Goal: Contribute content: Add original content to the website for others to see

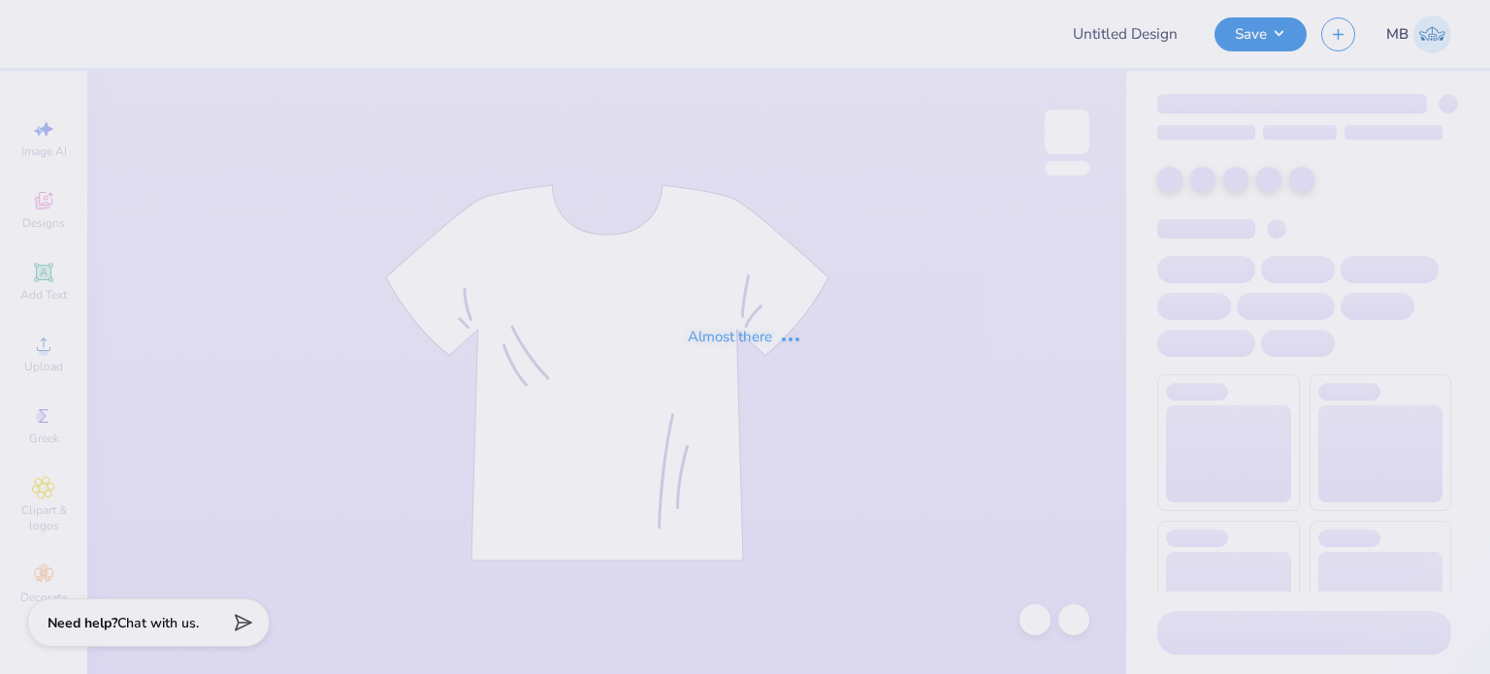
type input "mock up"
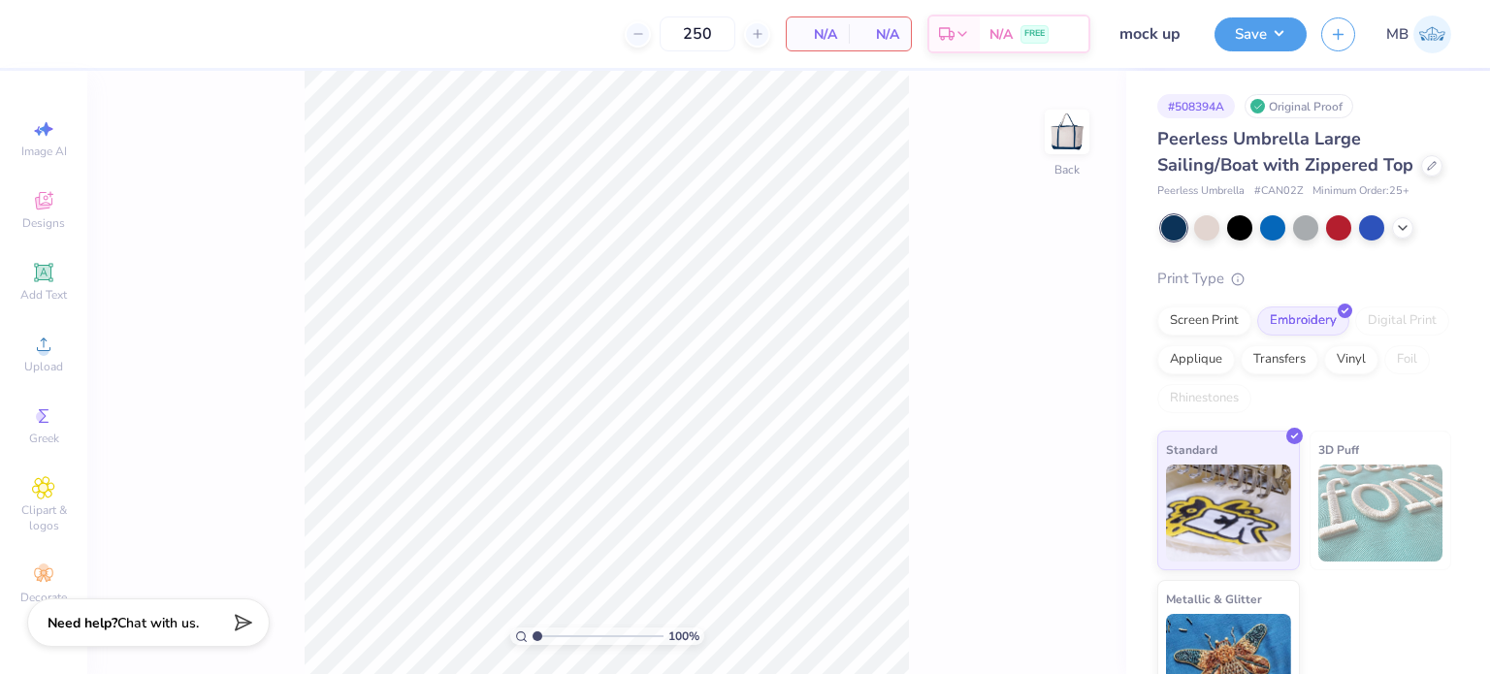
drag, startPoint x: 539, startPoint y: 633, endPoint x: 520, endPoint y: 634, distance: 19.4
click at [533, 634] on input "range" at bounding box center [598, 636] width 131 height 17
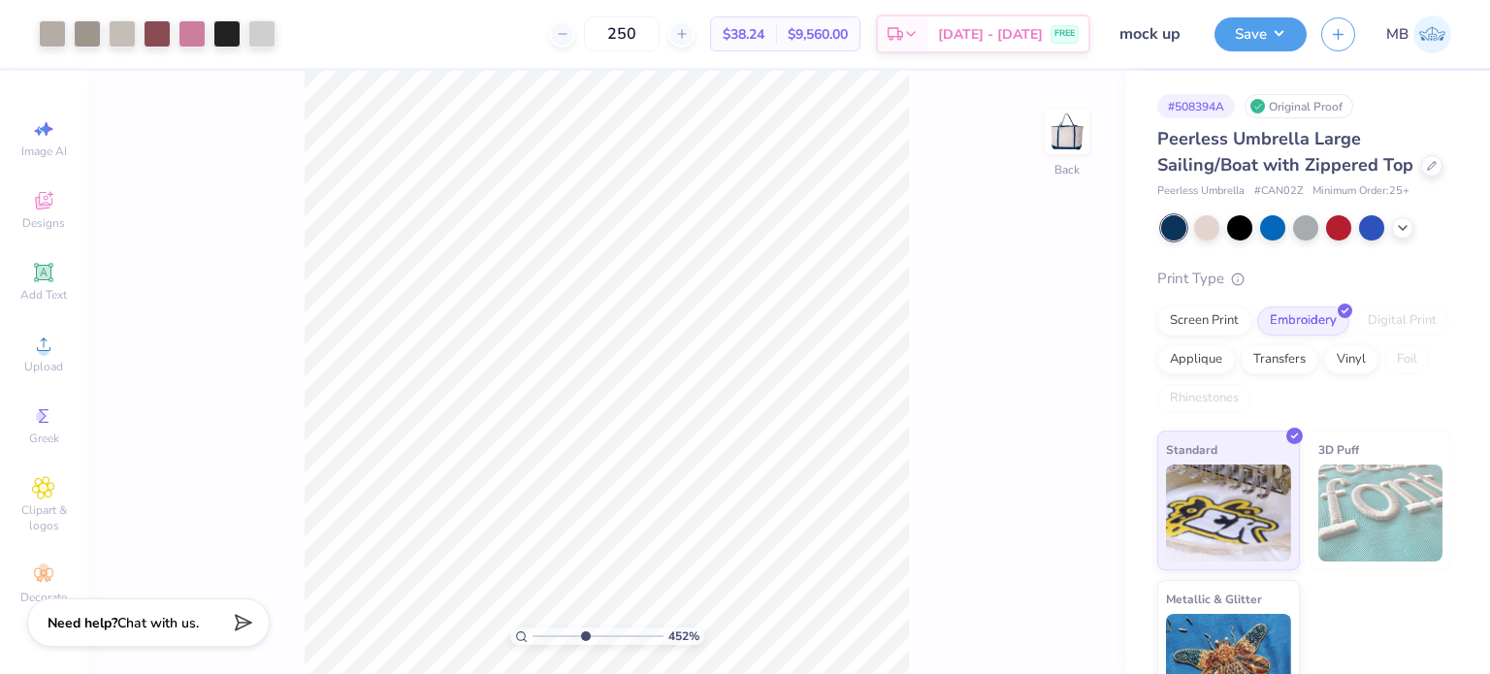
drag, startPoint x: 539, startPoint y: 639, endPoint x: 584, endPoint y: 630, distance: 45.7
click at [584, 630] on input "range" at bounding box center [598, 636] width 131 height 17
click at [722, 500] on li "Ungroup" at bounding box center [763, 502] width 152 height 38
drag, startPoint x: 535, startPoint y: 637, endPoint x: 520, endPoint y: 634, distance: 14.8
click at [533, 637] on input "range" at bounding box center [598, 636] width 131 height 17
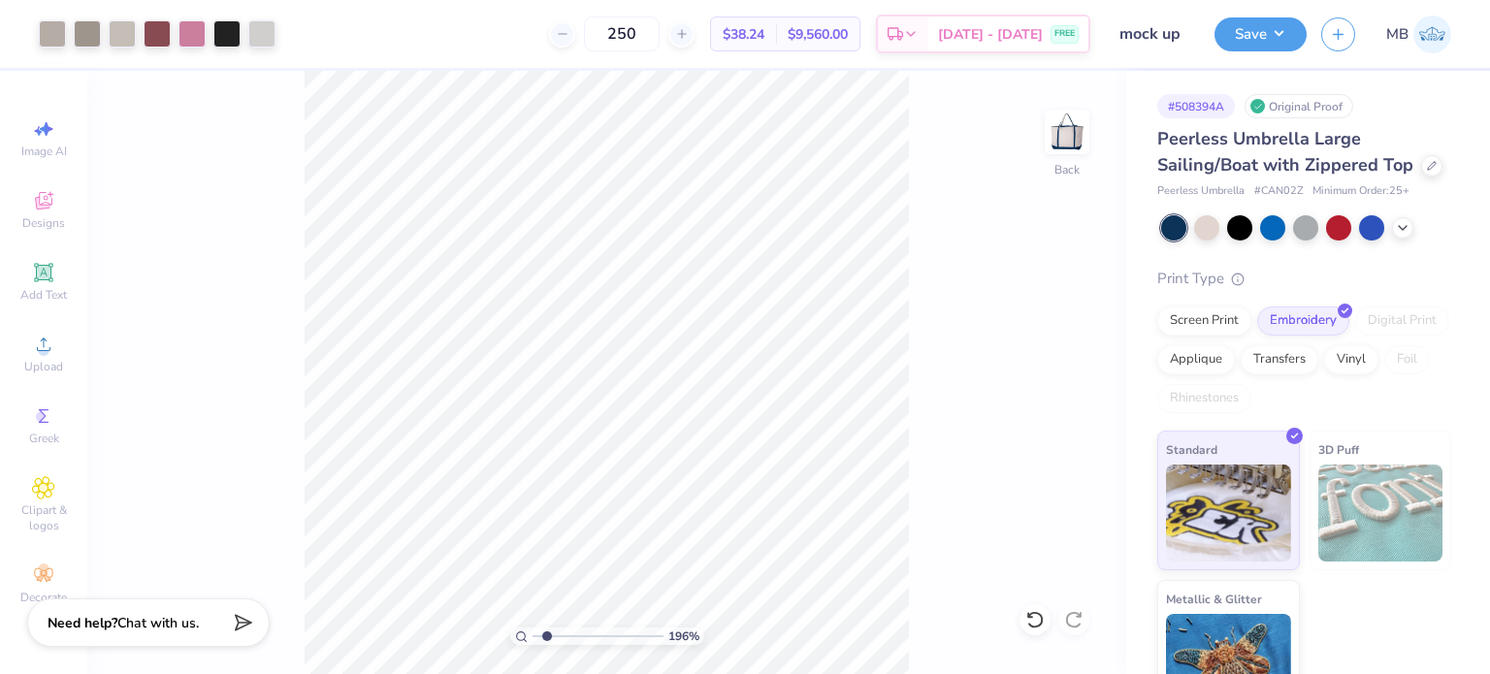
click at [547, 640] on input "range" at bounding box center [598, 636] width 131 height 17
drag, startPoint x: 552, startPoint y: 642, endPoint x: 598, endPoint y: 629, distance: 47.6
type input "5.66"
click at [598, 629] on input "range" at bounding box center [598, 636] width 131 height 17
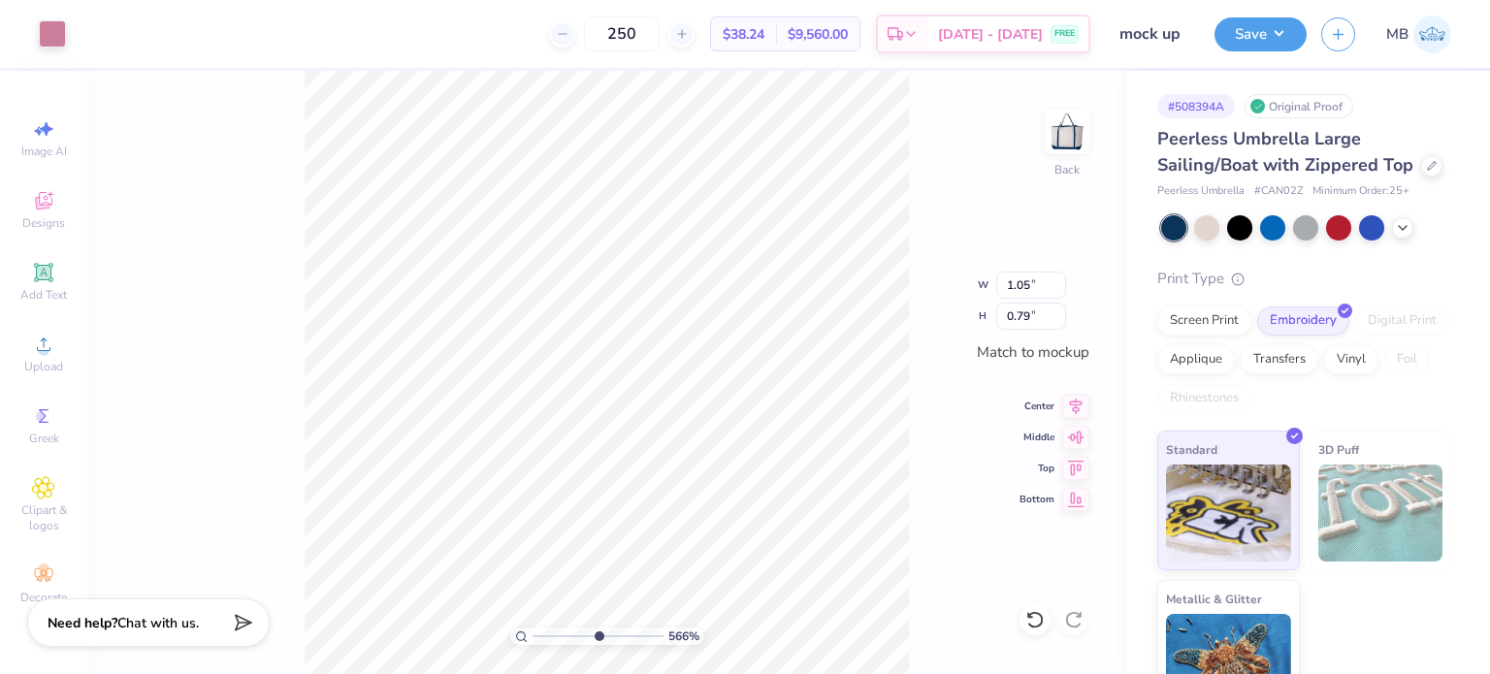
type input "3.99"
type input "3.65"
type input "0.14"
type input "0.16"
type input "4.05"
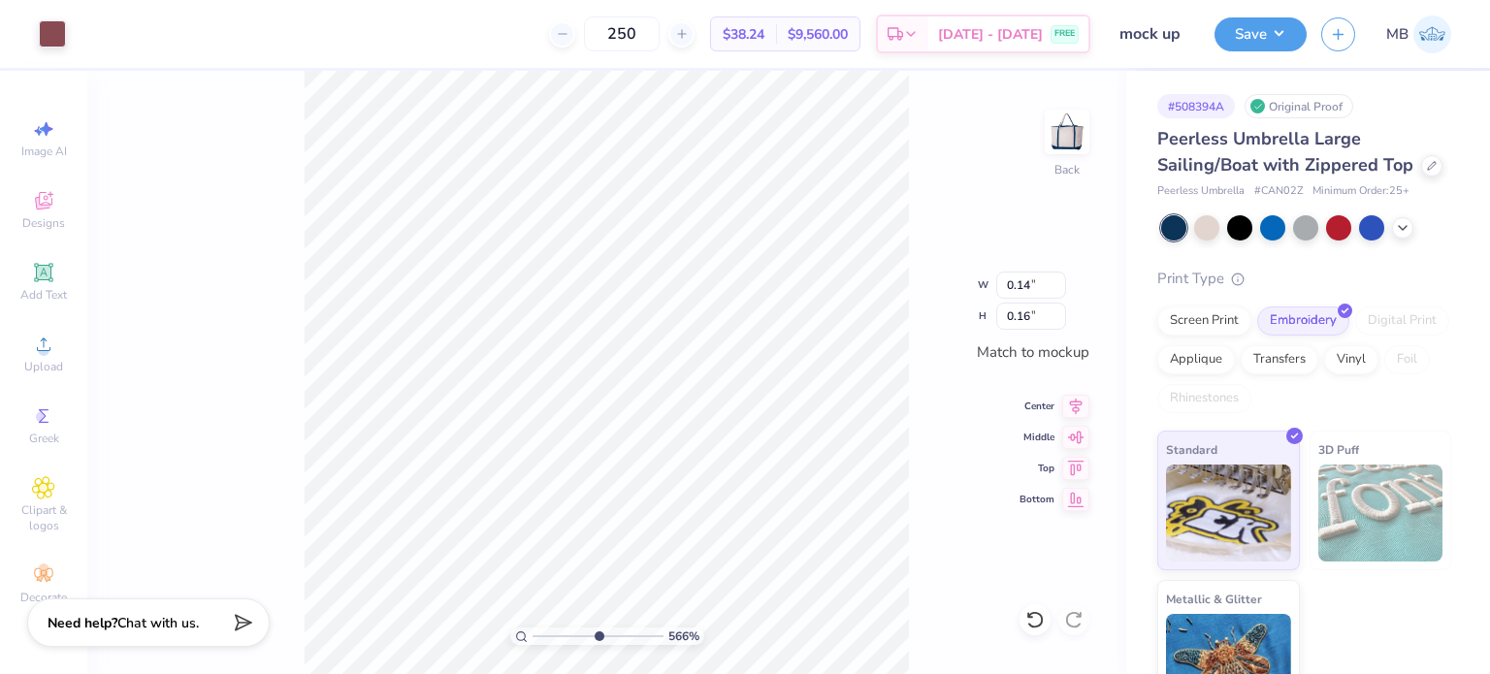
type input "3.44"
type input "0.14"
type input "0.16"
type input "4.05"
type input "3.44"
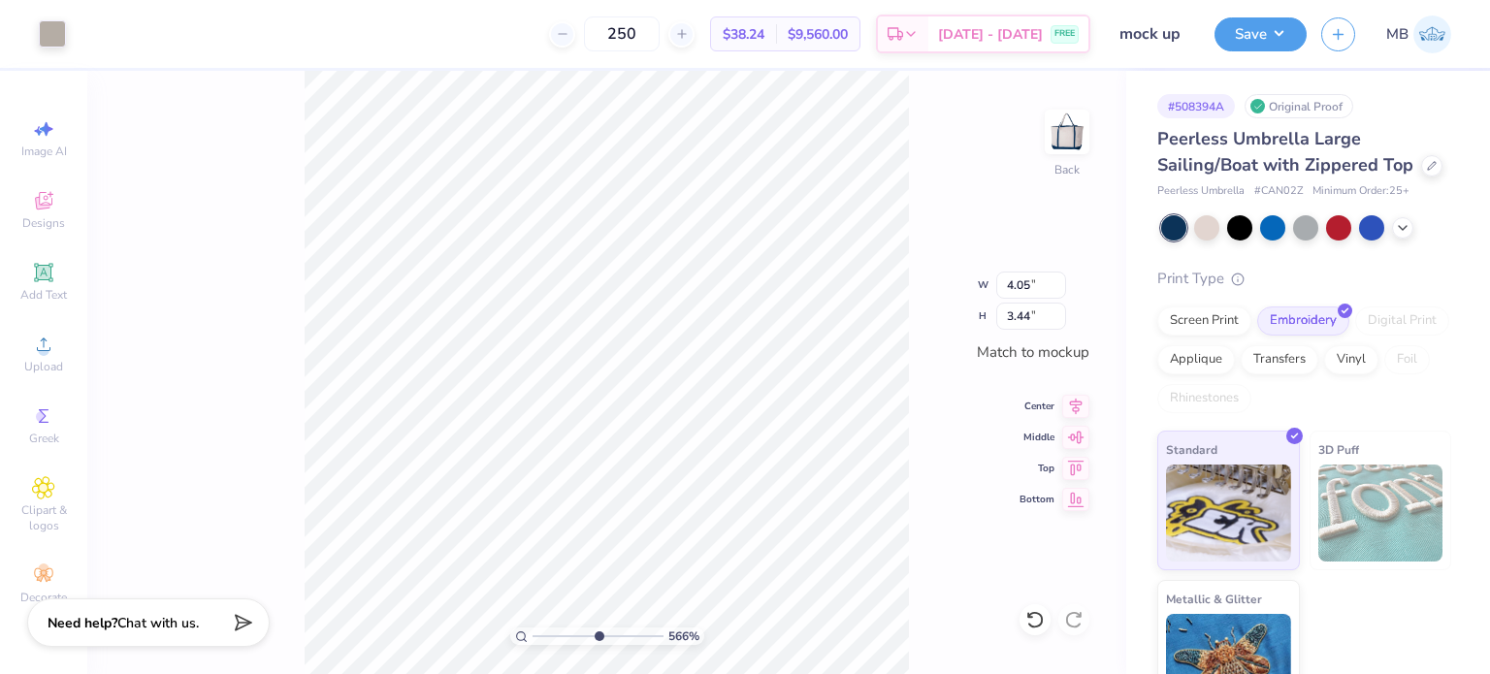
type input "1.05"
type input "0.79"
type input "0.14"
type input "0.16"
type input "3.99"
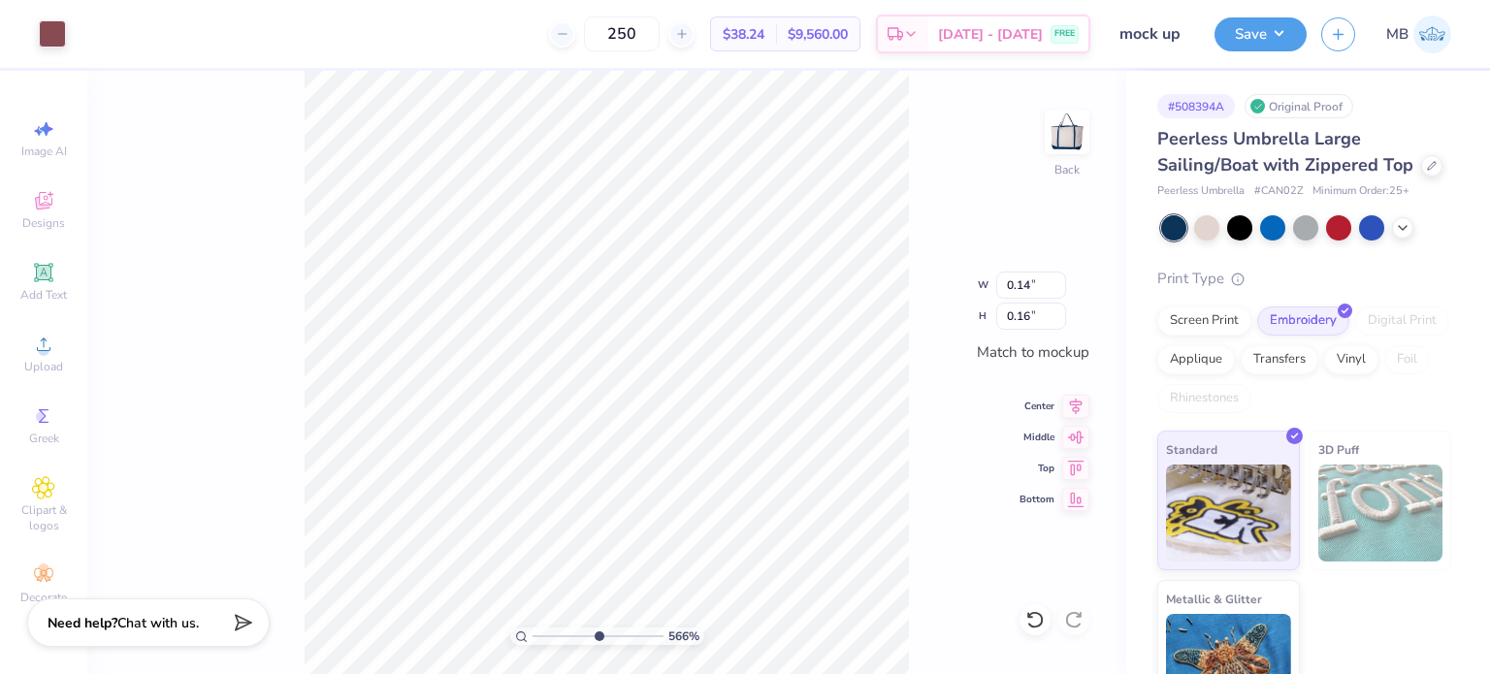
type input "3.65"
type input "0.14"
type input "0.16"
type input "0.15"
type input "0.17"
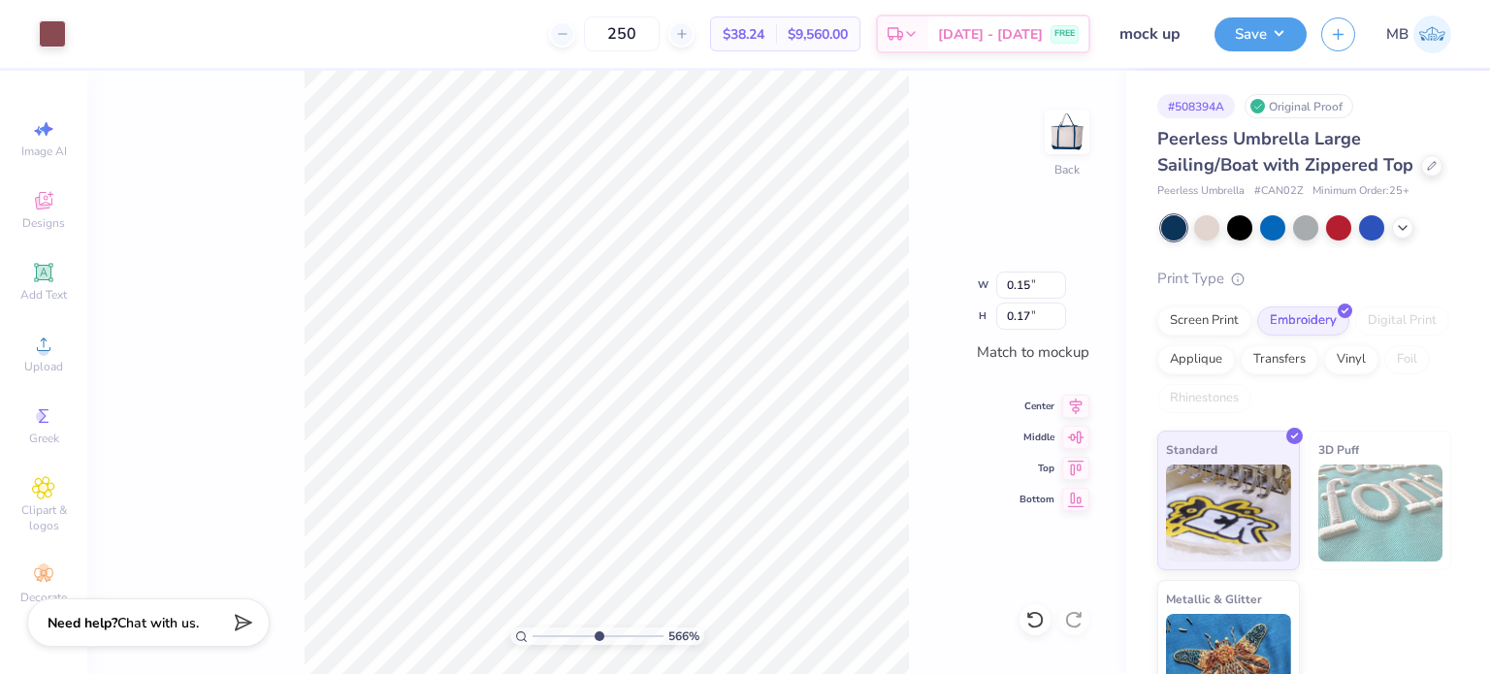
type input "3.99"
type input "3.65"
type input "1.05"
type input "0.79"
type input "0.14"
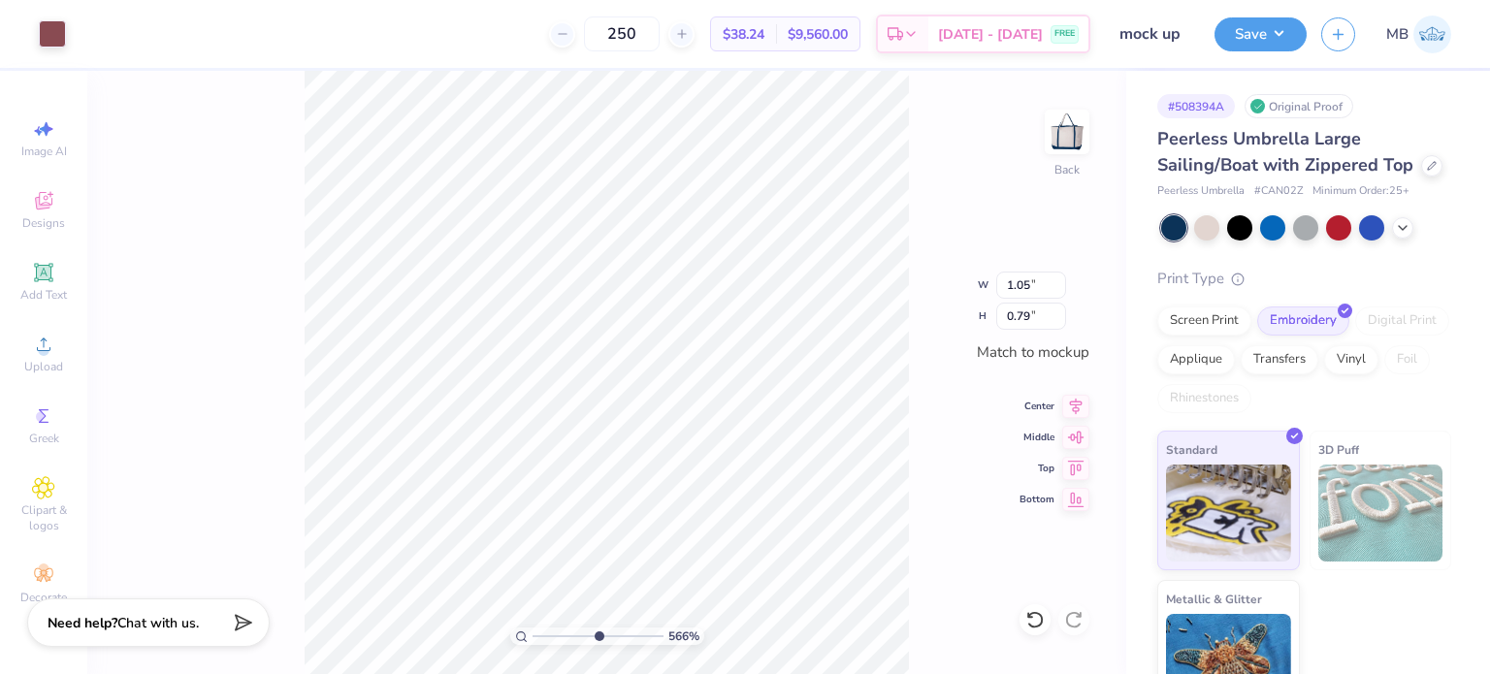
type input "0.16"
type input "3.99"
type input "3.65"
click at [1272, 32] on button "Save" at bounding box center [1261, 32] width 92 height 34
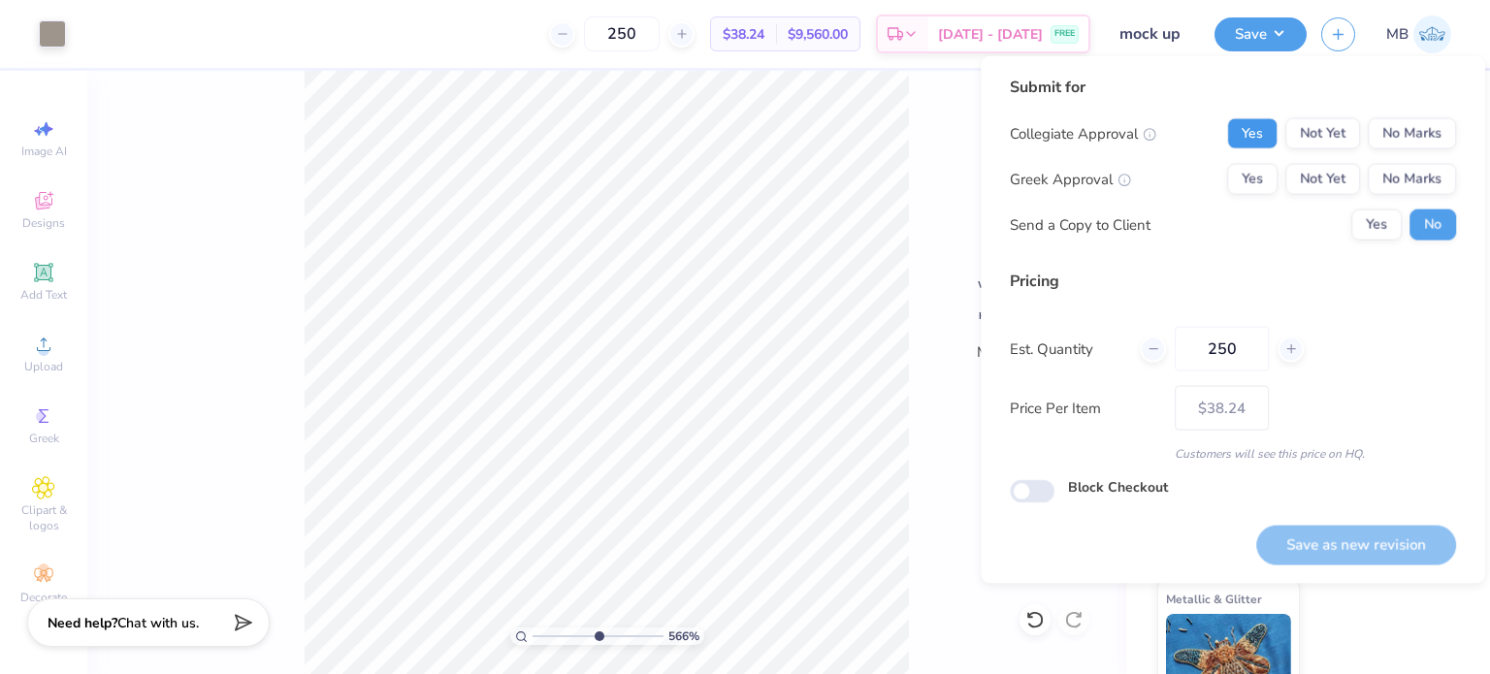
click at [1258, 142] on button "Yes" at bounding box center [1252, 133] width 50 height 31
click at [1439, 147] on button "No Marks" at bounding box center [1412, 133] width 88 height 31
click at [1238, 185] on button "Yes" at bounding box center [1252, 179] width 50 height 31
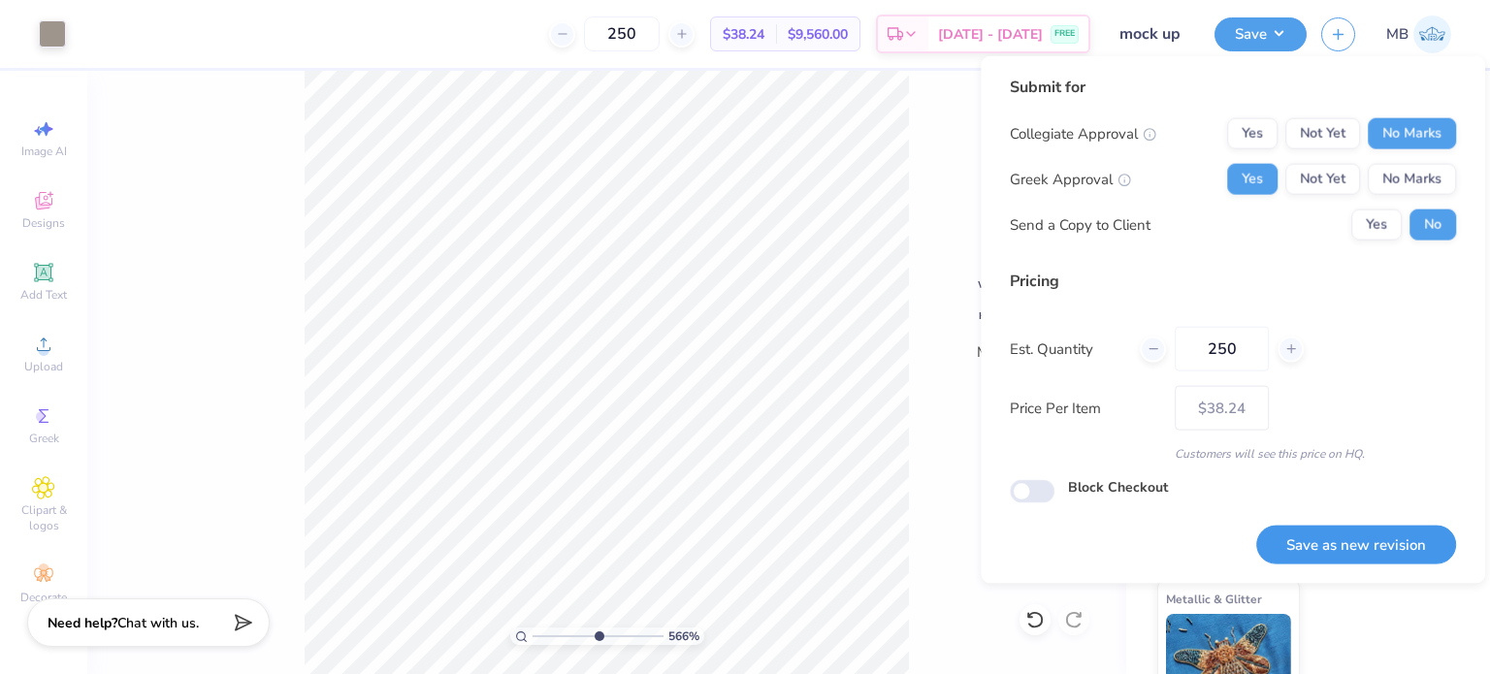
click at [1383, 550] on button "Save as new revision" at bounding box center [1357, 545] width 200 height 40
type input "$38.24"
